Goal: Task Accomplishment & Management: Use online tool/utility

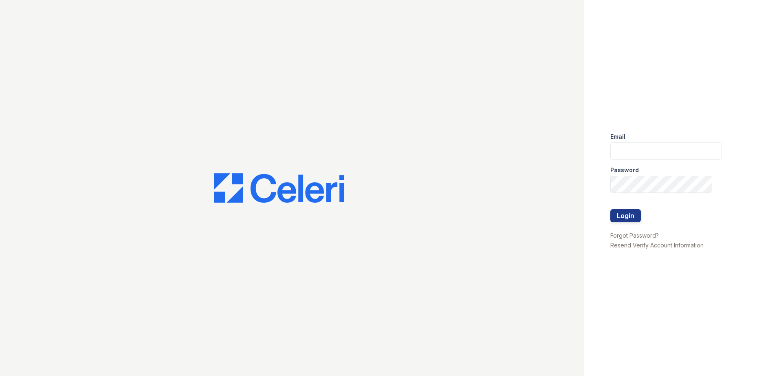
click at [654, 142] on div "Email" at bounding box center [666, 134] width 112 height 16
click at [654, 152] on input "email" at bounding box center [666, 151] width 112 height 17
type input "[EMAIL_ADDRESS][DOMAIN_NAME]"
click at [610, 209] on button "Login" at bounding box center [625, 215] width 31 height 13
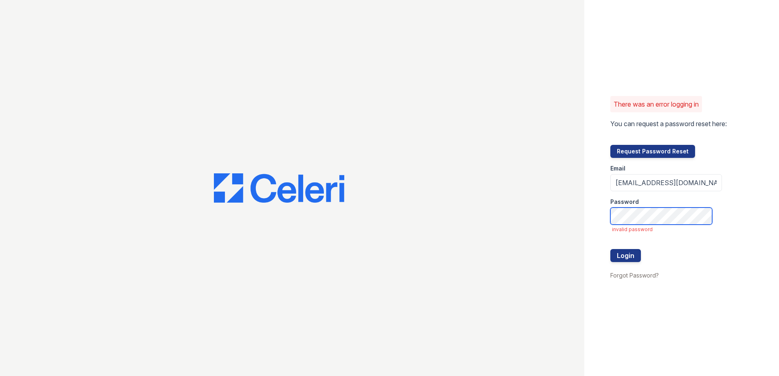
click at [610, 249] on button "Login" at bounding box center [625, 255] width 31 height 13
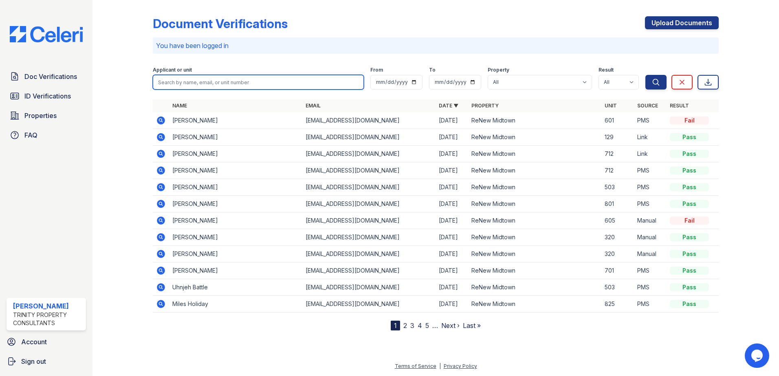
click at [191, 78] on input "search" at bounding box center [258, 82] width 211 height 15
type input "charles"
click at [645, 75] on button "Search" at bounding box center [655, 82] width 21 height 15
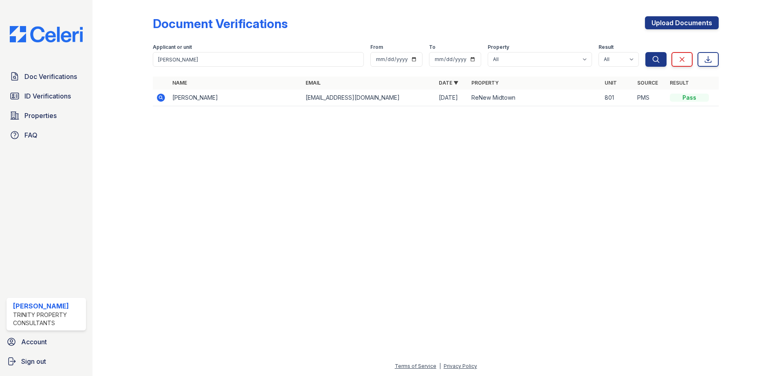
click at [164, 99] on icon at bounding box center [161, 98] width 8 height 8
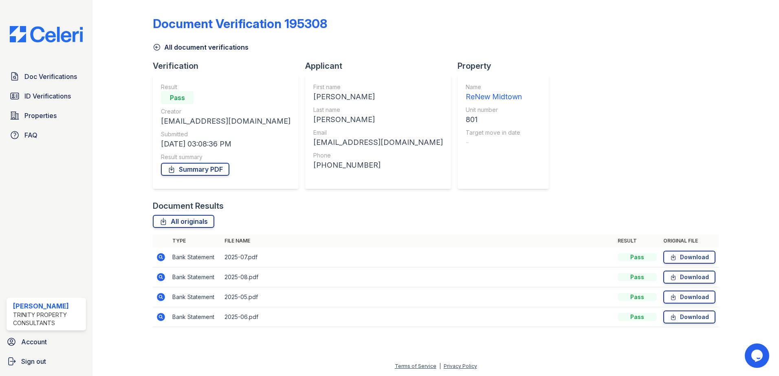
click at [164, 321] on icon at bounding box center [161, 317] width 10 height 10
click at [164, 276] on icon at bounding box center [161, 277] width 8 height 8
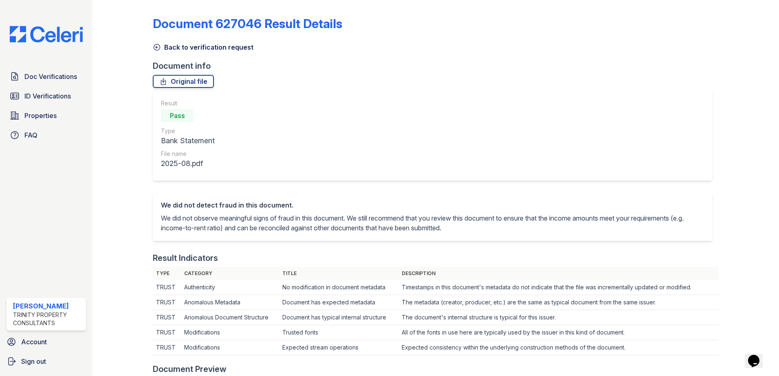
scroll to position [326, 0]
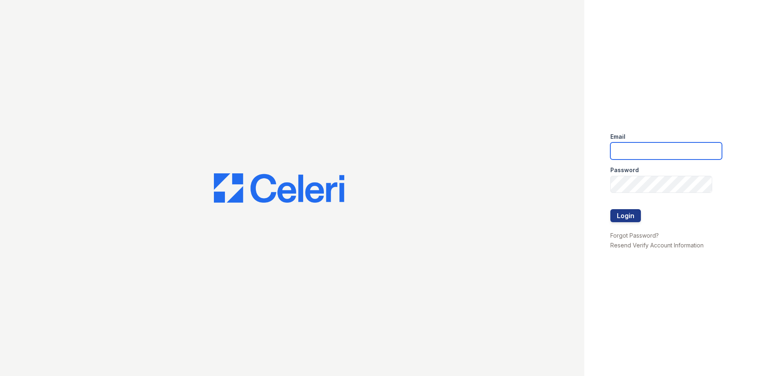
click at [651, 154] on input "email" at bounding box center [666, 151] width 112 height 17
type input "[EMAIL_ADDRESS][DOMAIN_NAME]"
click at [681, 173] on div "Password" at bounding box center [666, 168] width 112 height 16
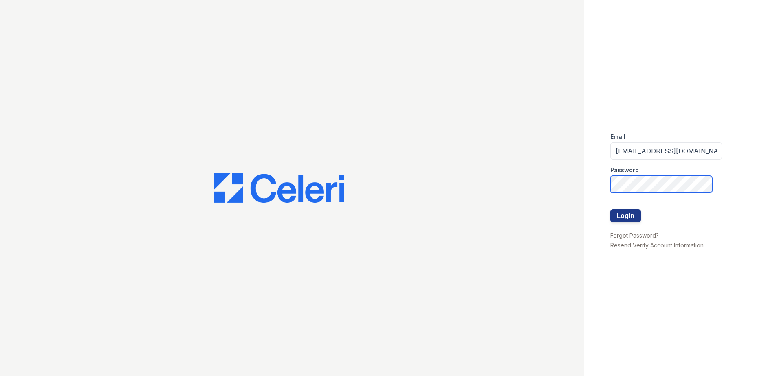
click at [610, 209] on button "Login" at bounding box center [625, 215] width 31 height 13
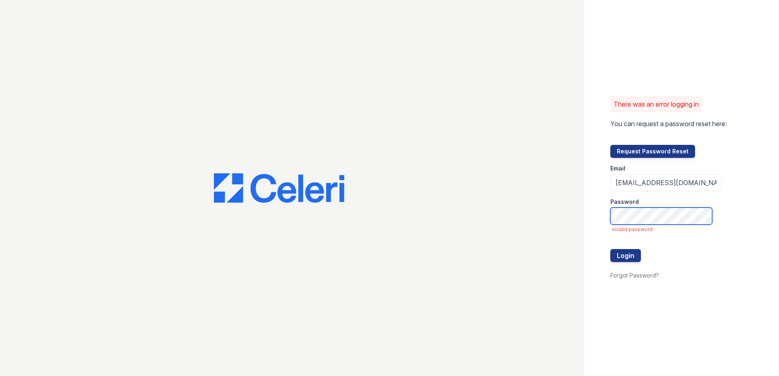
click at [610, 249] on button "Login" at bounding box center [625, 255] width 31 height 13
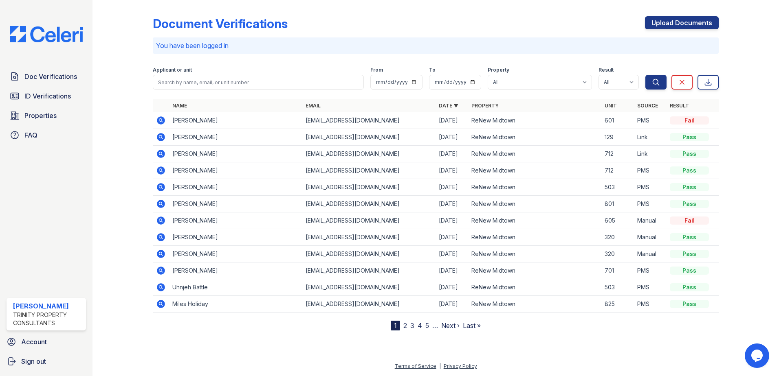
click at [162, 205] on icon at bounding box center [161, 204] width 10 height 10
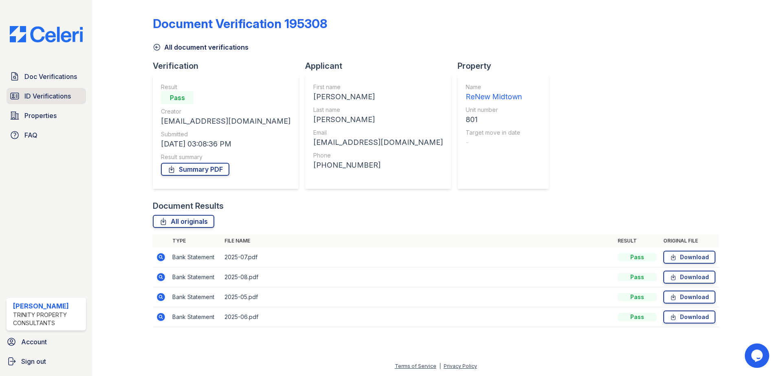
click at [31, 97] on span "ID Verifications" at bounding box center [47, 96] width 46 height 10
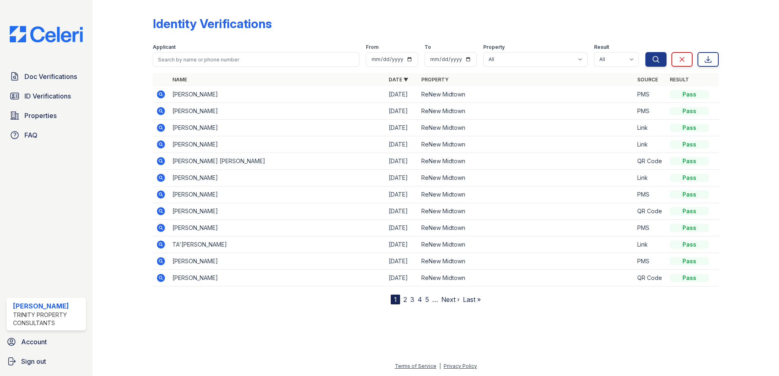
click at [205, 52] on div "Applicant" at bounding box center [256, 48] width 206 height 8
click at [202, 62] on input "search" at bounding box center [256, 59] width 206 height 15
click at [645, 52] on button "Search" at bounding box center [655, 59] width 21 height 15
type input "[PERSON_NAME]."
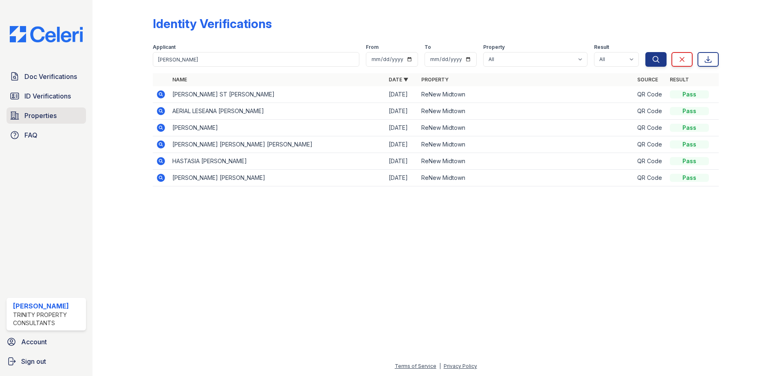
click at [49, 114] on span "Properties" at bounding box center [40, 116] width 32 height 10
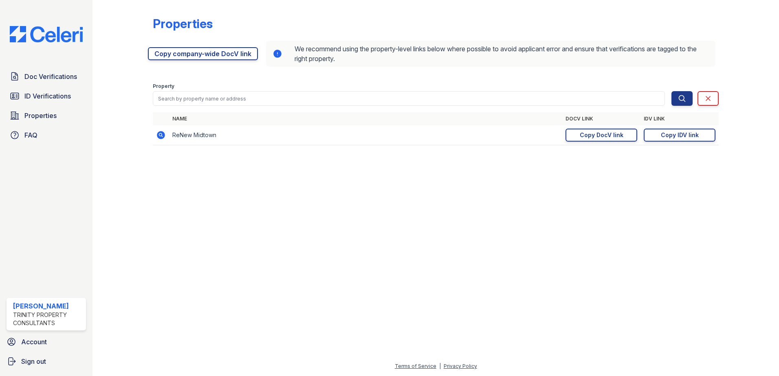
click at [592, 243] on div at bounding box center [435, 264] width 660 height 195
click at [672, 135] on div "Copy IDV link" at bounding box center [680, 135] width 38 height 8
drag, startPoint x: 618, startPoint y: 276, endPoint x: 600, endPoint y: 188, distance: 89.9
click at [615, 261] on div at bounding box center [435, 264] width 660 height 195
click at [610, 136] on div "Copy DocV link" at bounding box center [602, 135] width 44 height 8
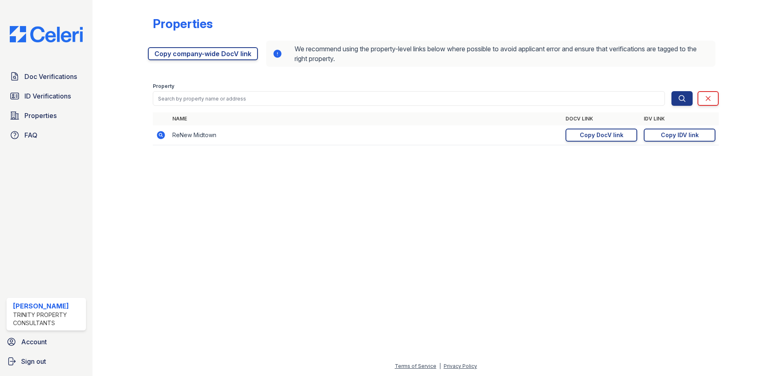
click at [602, 283] on div at bounding box center [435, 264] width 660 height 195
